Goal: Task Accomplishment & Management: Manage account settings

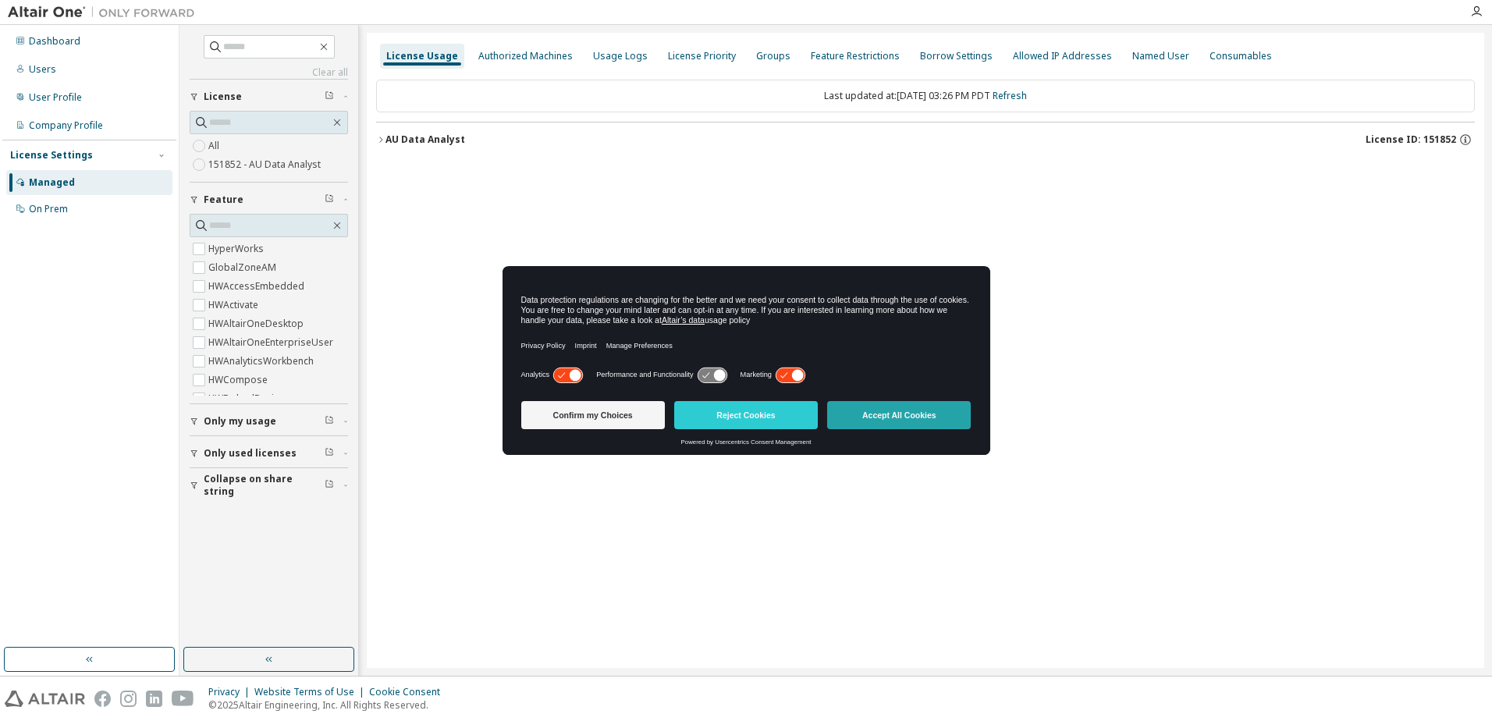
click at [886, 410] on button "Accept All Cookies" at bounding box center [899, 415] width 144 height 28
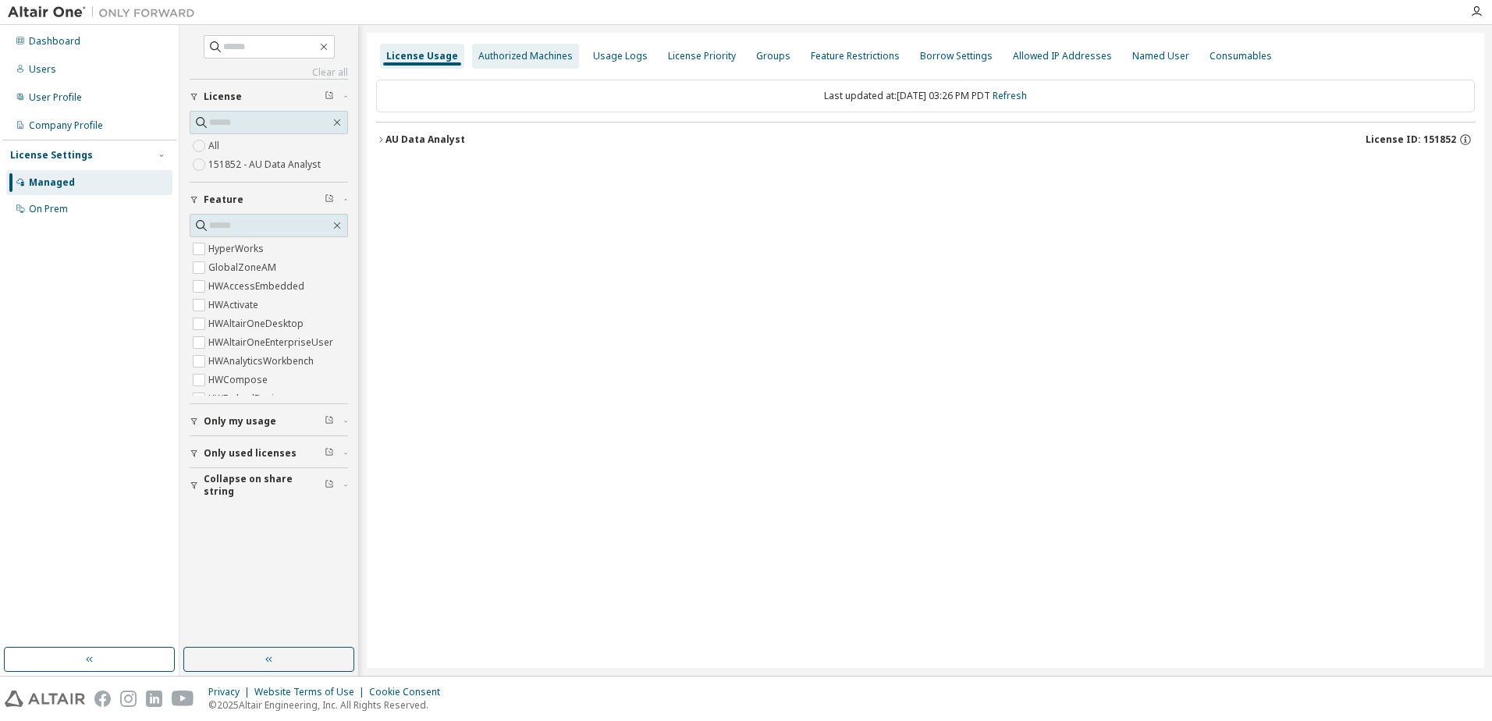
click at [524, 52] on div "Authorized Machines" at bounding box center [525, 56] width 94 height 12
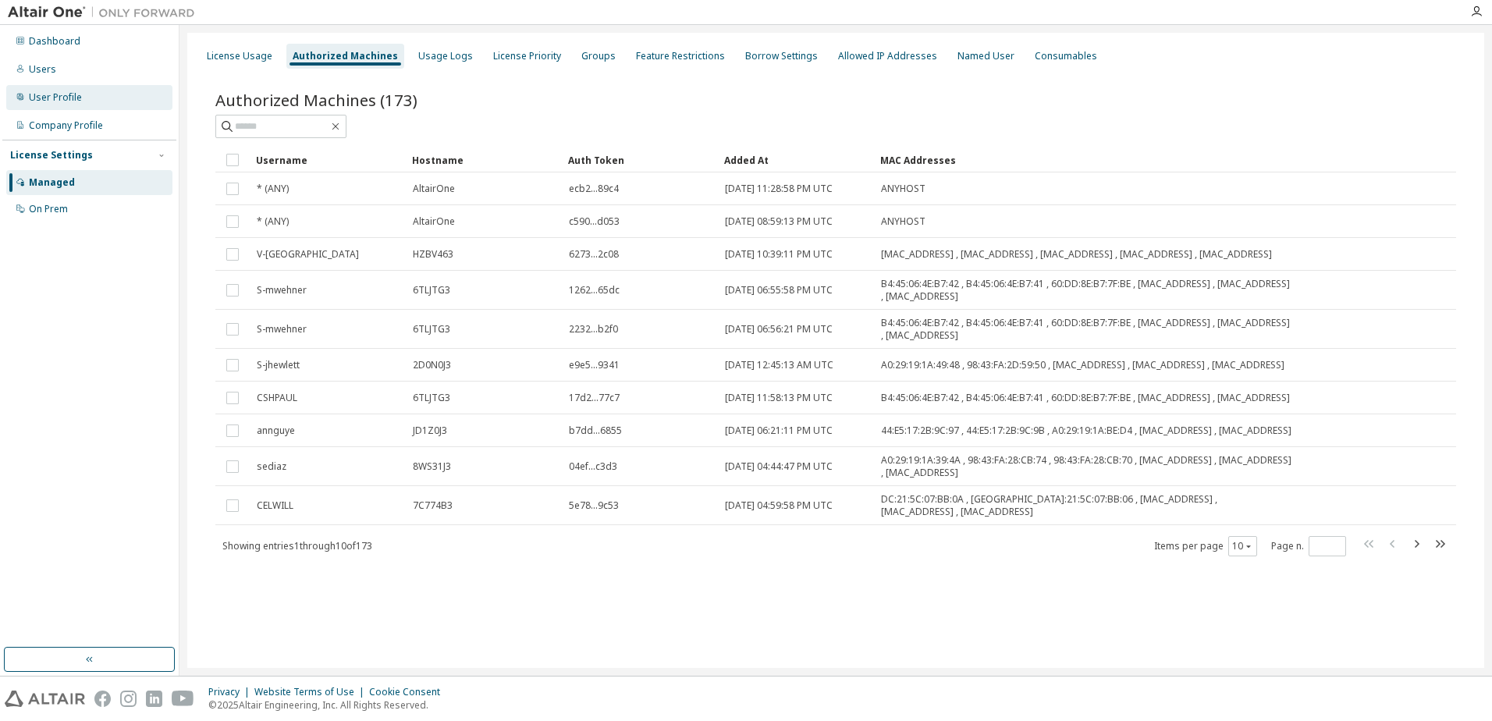
click at [63, 97] on div "User Profile" at bounding box center [55, 97] width 53 height 12
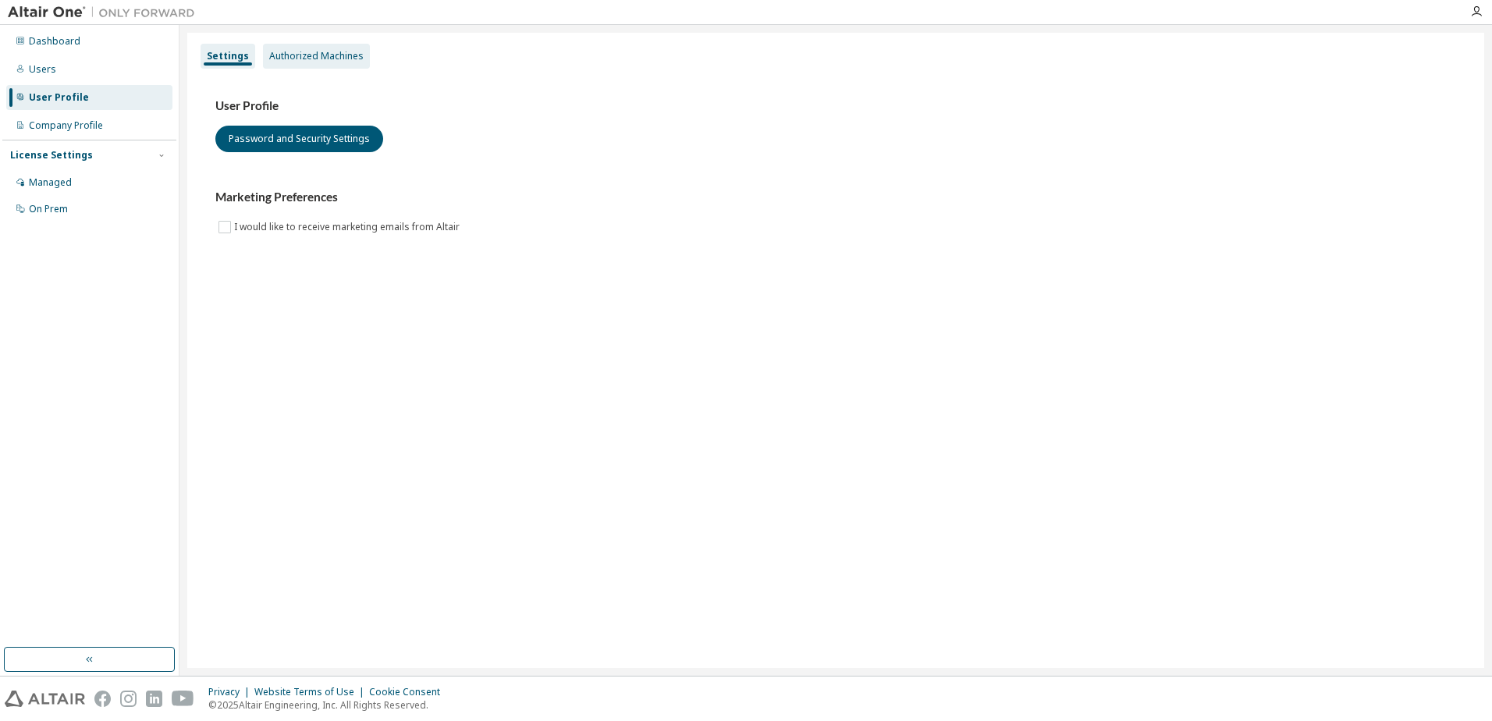
click at [283, 48] on div "Authorized Machines" at bounding box center [316, 56] width 107 height 25
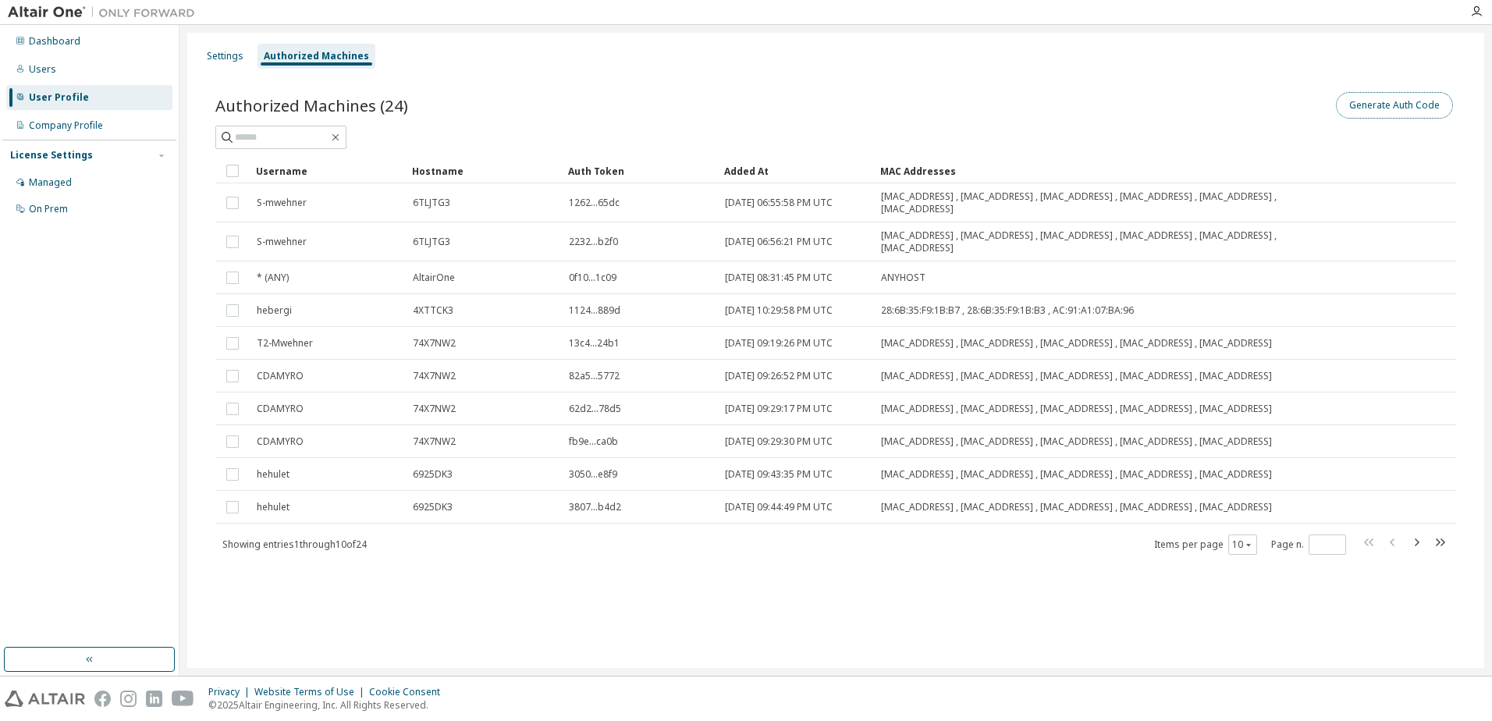
click at [1389, 98] on button "Generate Auth Code" at bounding box center [1394, 105] width 117 height 27
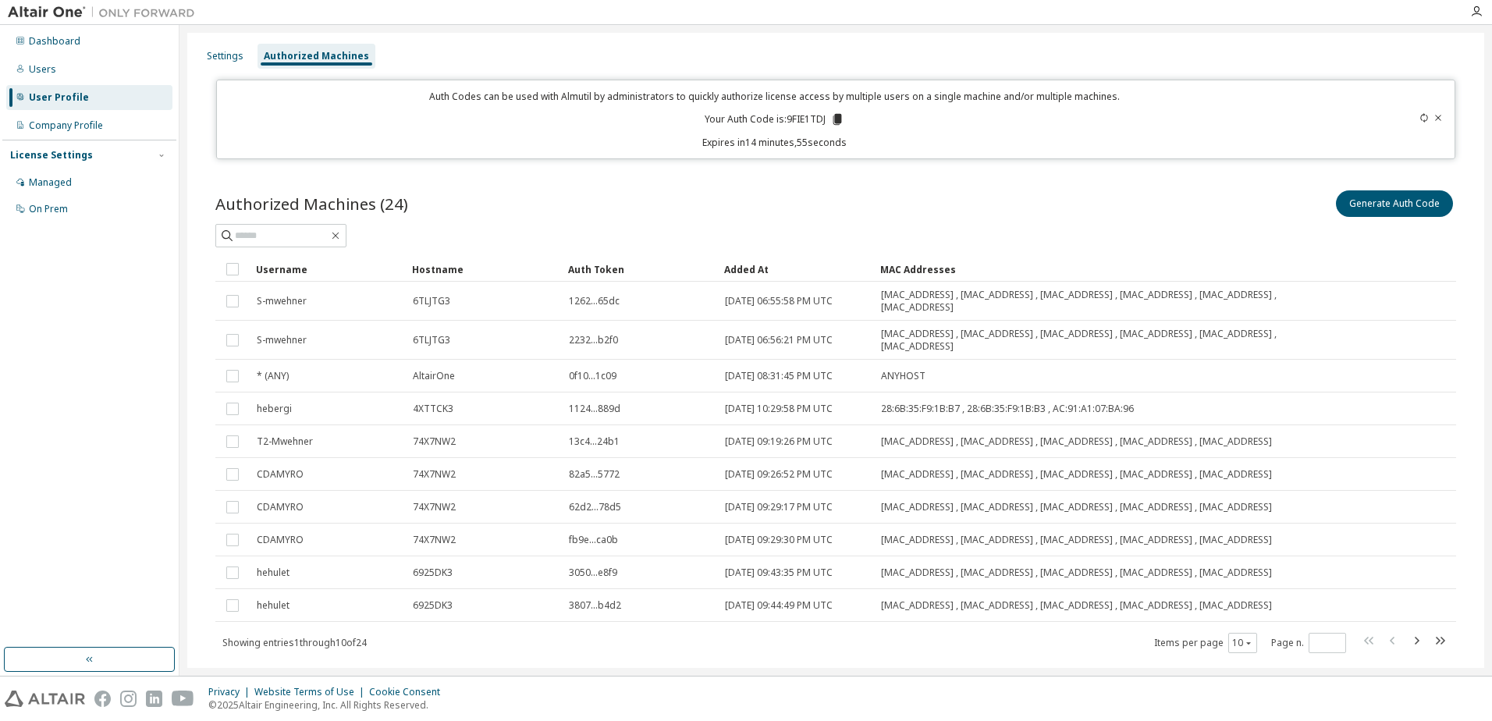
click at [835, 119] on icon at bounding box center [838, 119] width 9 height 11
